Goal: Find specific page/section: Find specific page/section

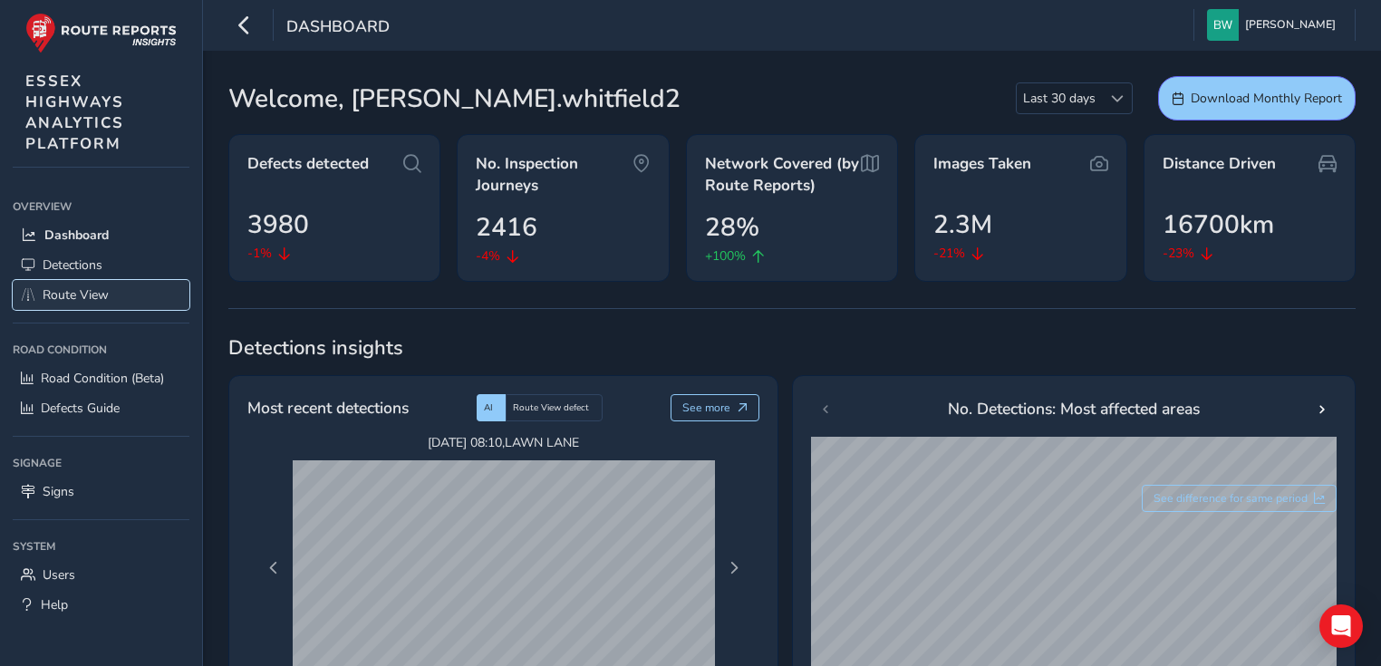
click at [86, 291] on span "Route View" at bounding box center [76, 294] width 66 height 17
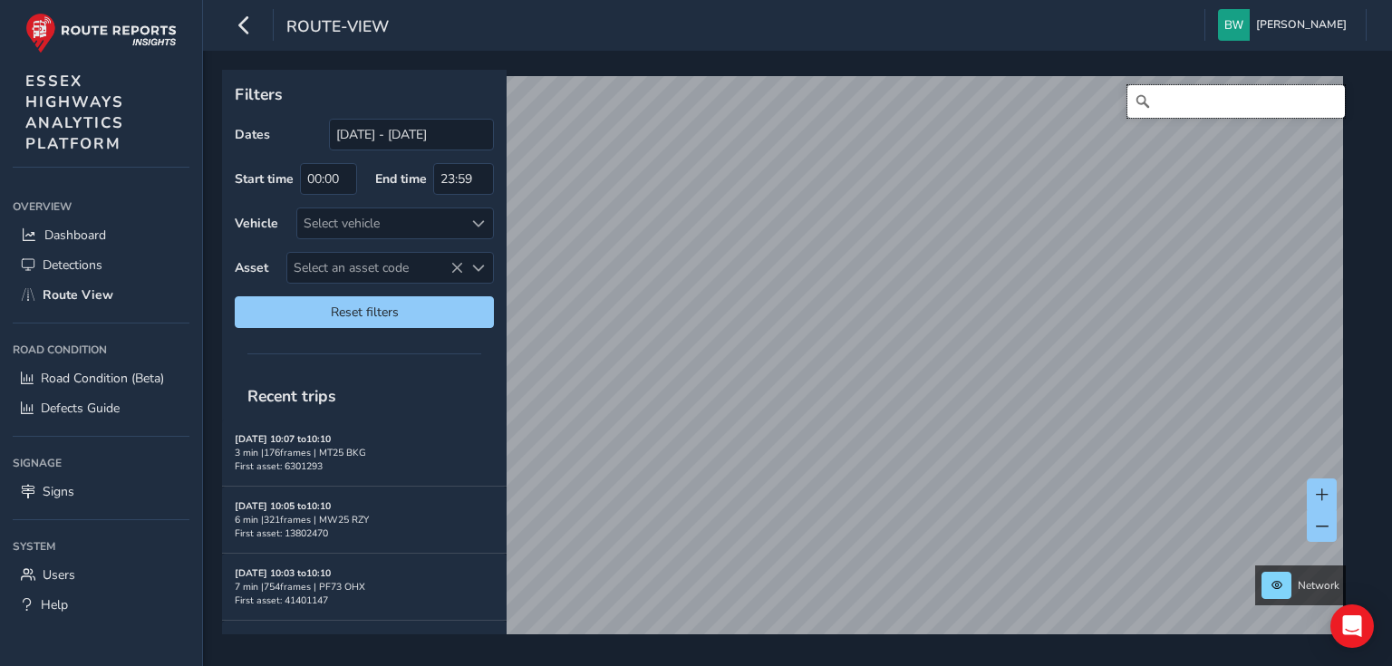
click at [1149, 104] on input "Search" at bounding box center [1235, 101] width 217 height 33
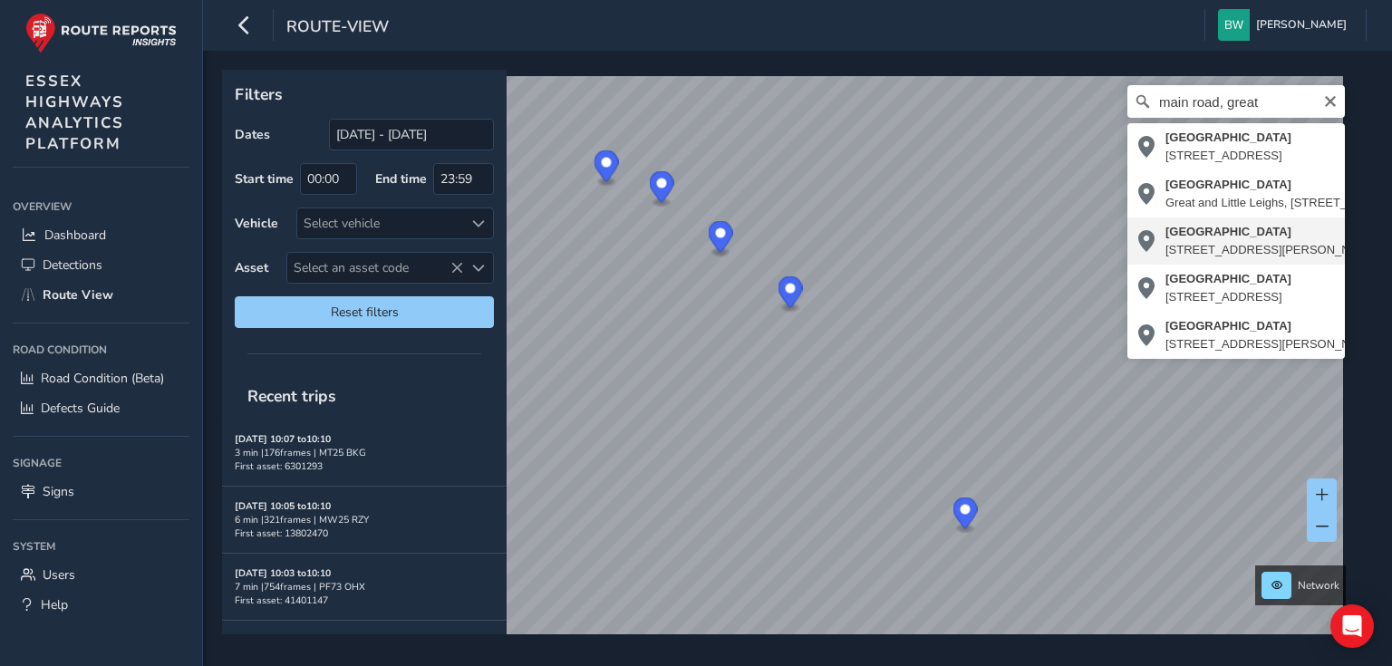
type input "[STREET_ADDRESS][PERSON_NAME]"
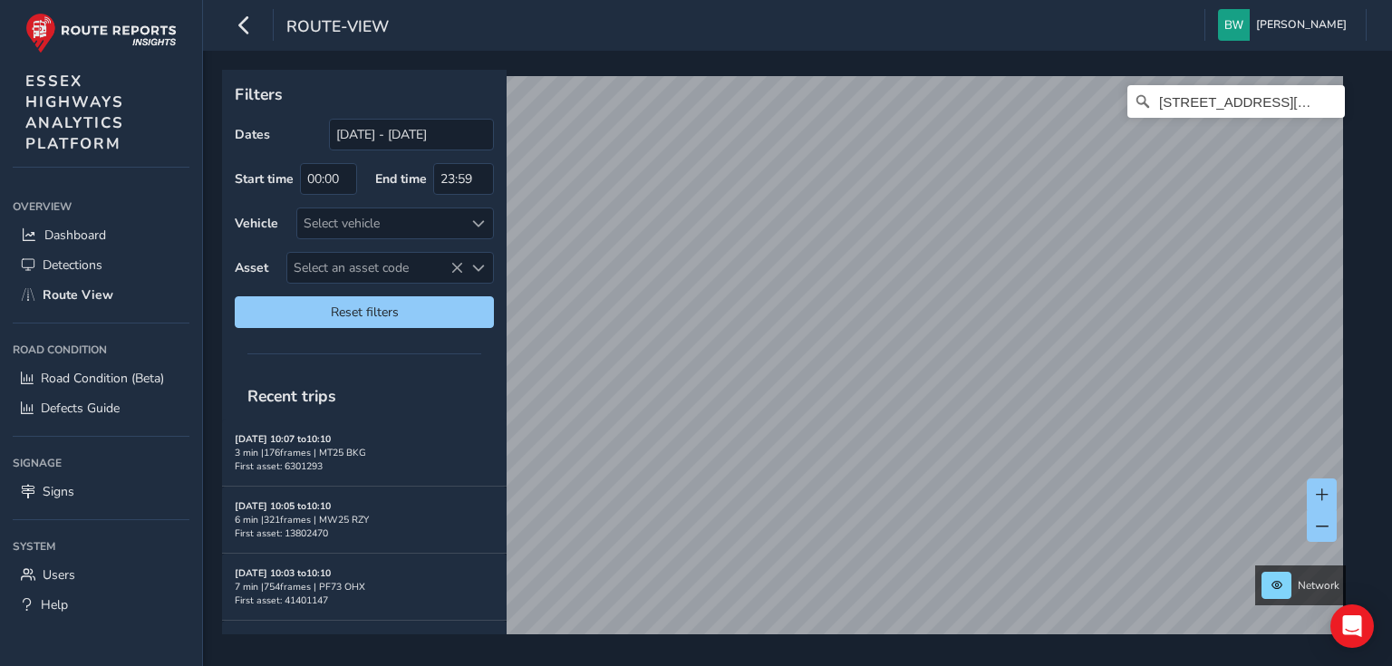
click at [681, 60] on div "Filters Dates [DATE] - [DATE] Start time 00:00 End time 23:59 Vehicle Select ve…" at bounding box center [797, 358] width 1189 height 615
